Goal: Task Accomplishment & Management: Manage account settings

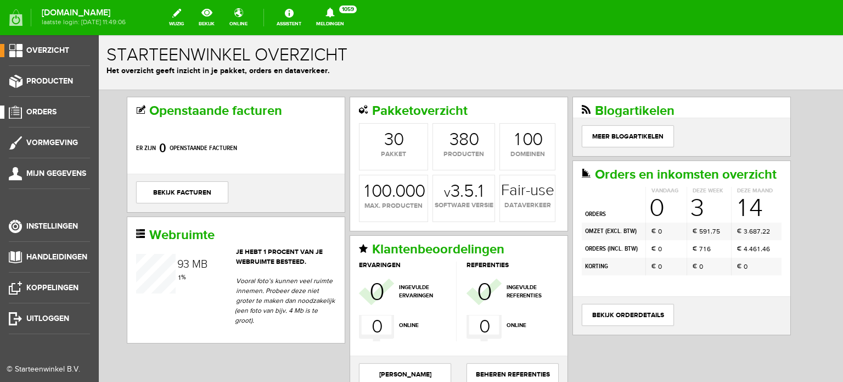
click at [50, 109] on span "Orders" at bounding box center [41, 111] width 30 height 9
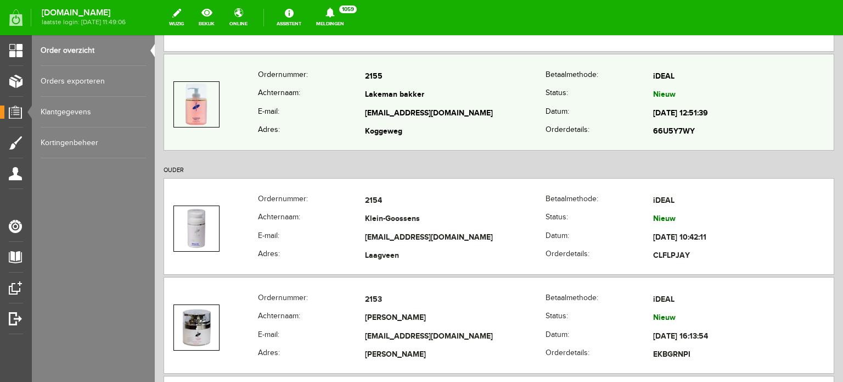
scroll to position [274, 0]
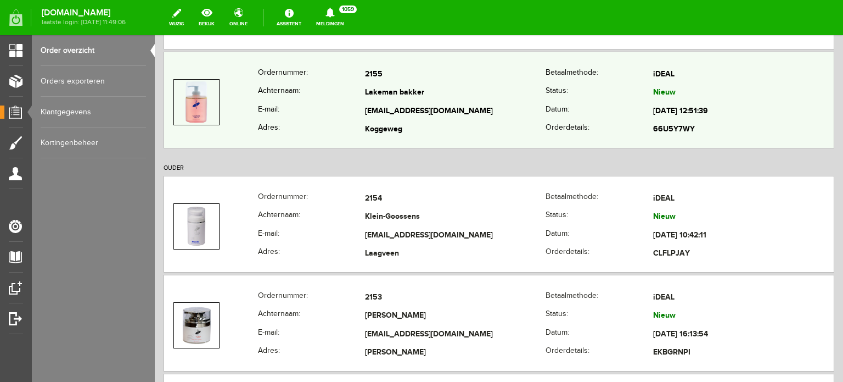
click at [387, 95] on td "Lakeman bakker" at bounding box center [455, 93] width 181 height 19
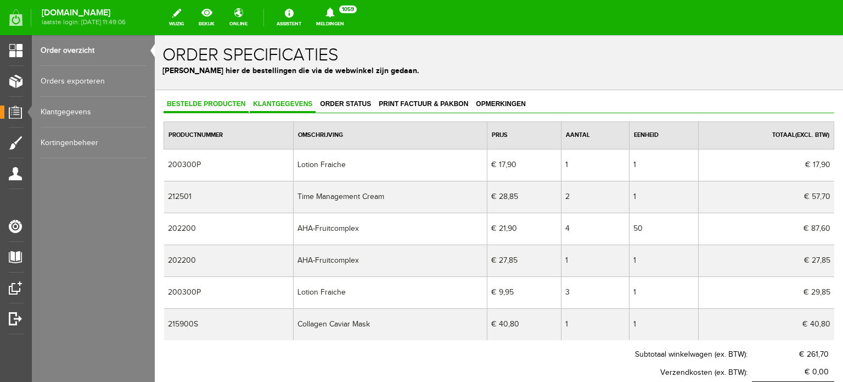
click at [265, 100] on span "Klantgegevens" at bounding box center [283, 104] width 66 height 8
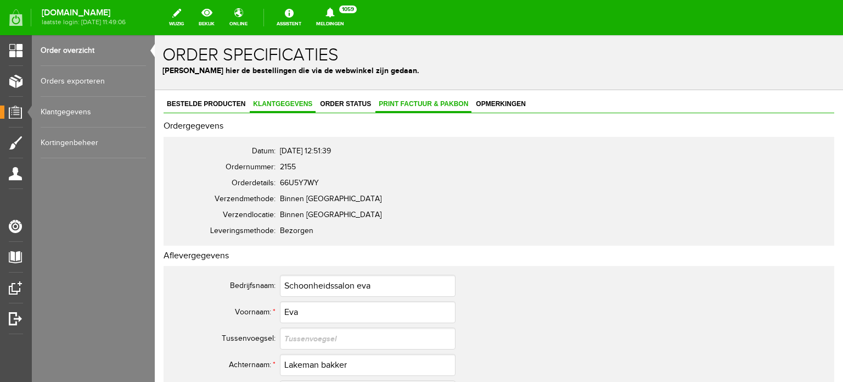
click at [422, 102] on span "Print factuur & pakbon" at bounding box center [424, 104] width 96 height 8
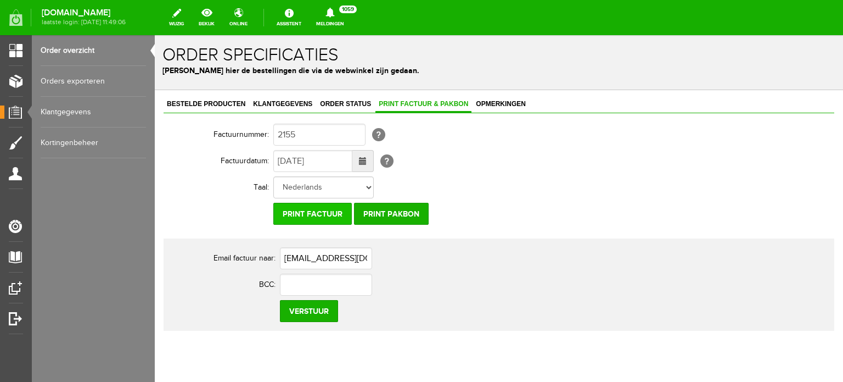
click at [307, 214] on input "Print factuur" at bounding box center [312, 214] width 79 height 22
click at [270, 98] on link "Klantgegevens" at bounding box center [283, 105] width 66 height 16
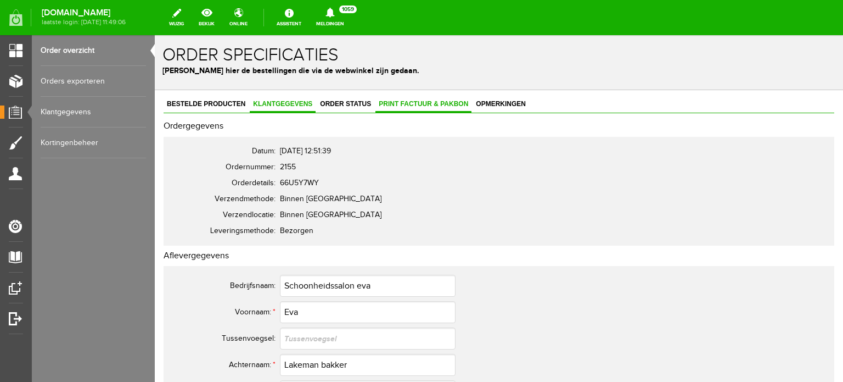
click at [419, 104] on span "Print factuur & pakbon" at bounding box center [424, 104] width 96 height 8
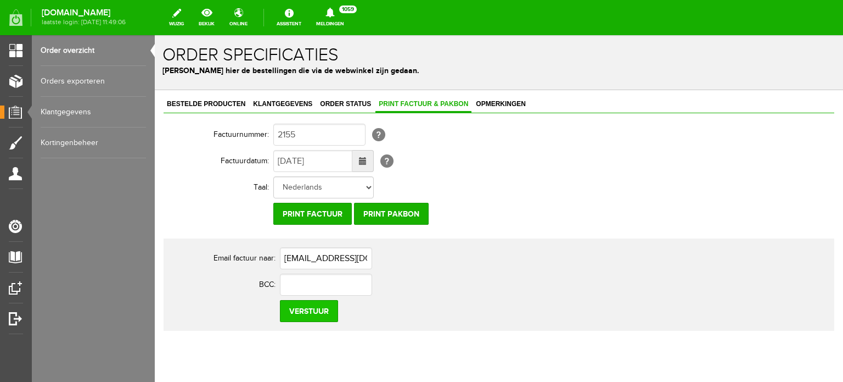
click at [312, 310] on input "Verstuur" at bounding box center [309, 311] width 58 height 22
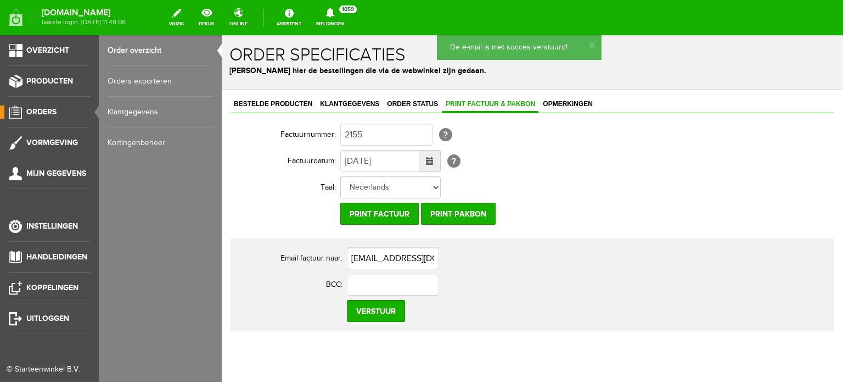
click at [42, 109] on span "Orders" at bounding box center [41, 111] width 30 height 9
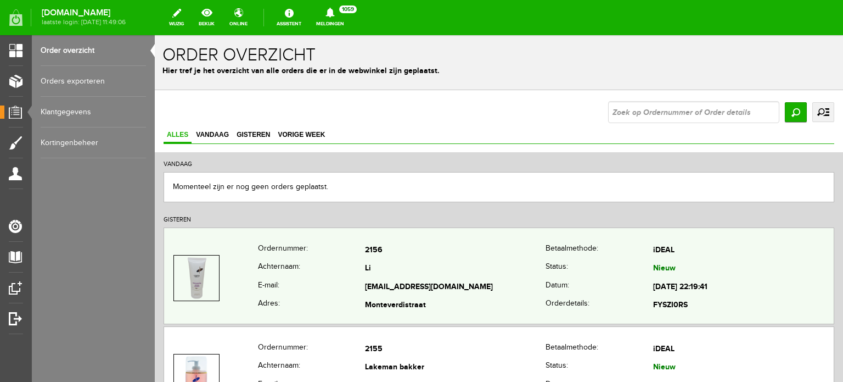
click at [388, 274] on td "Li" at bounding box center [455, 269] width 181 height 19
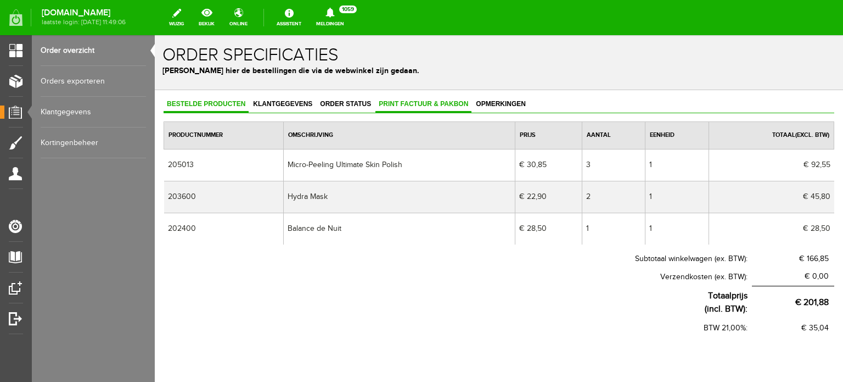
click at [417, 99] on link "Print factuur & pakbon" at bounding box center [424, 105] width 96 height 16
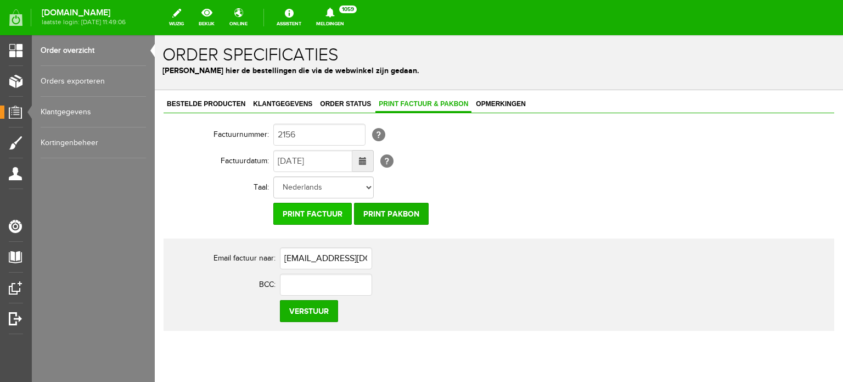
click at [304, 211] on input "Print factuur" at bounding box center [312, 214] width 79 height 22
click at [319, 312] on input "Verstuur" at bounding box center [309, 311] width 58 height 22
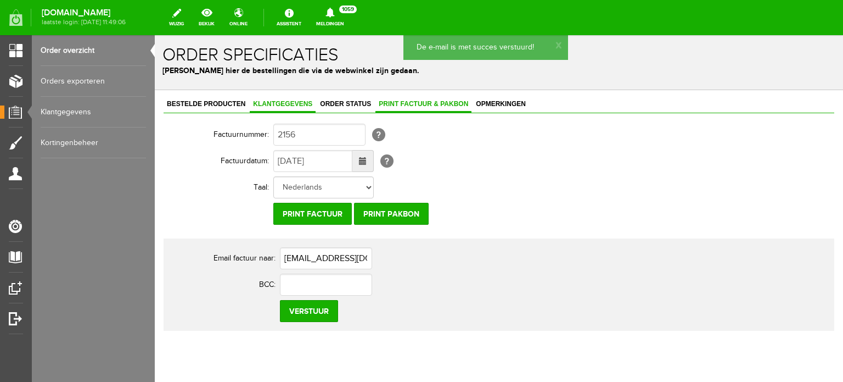
click at [290, 100] on span "Klantgegevens" at bounding box center [283, 104] width 66 height 8
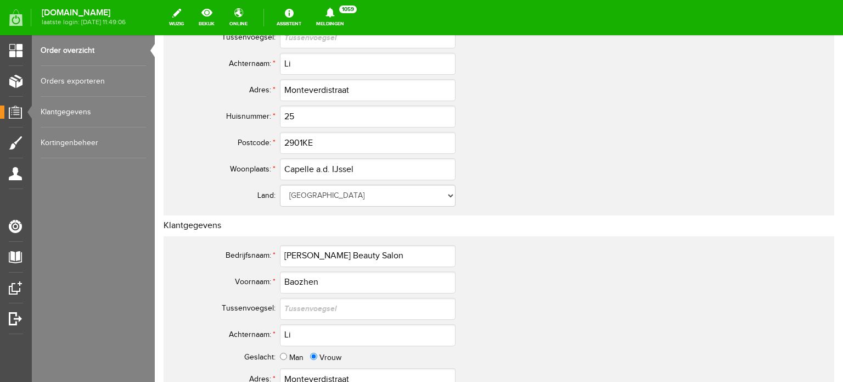
scroll to position [165, 0]
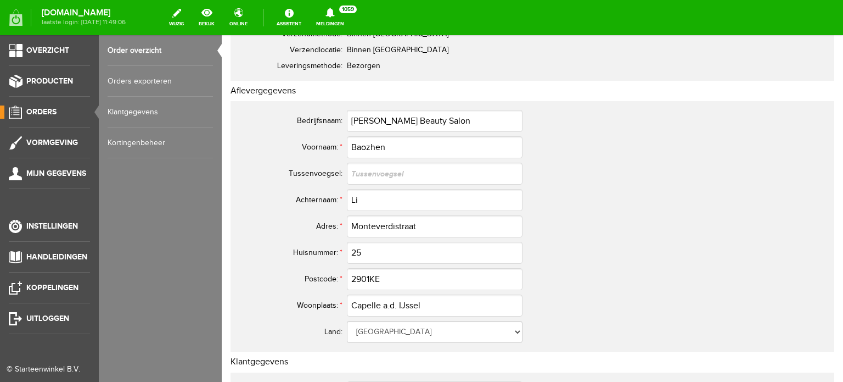
click at [37, 110] on span "Orders" at bounding box center [41, 111] width 30 height 9
